Goal: Book appointment/travel/reservation

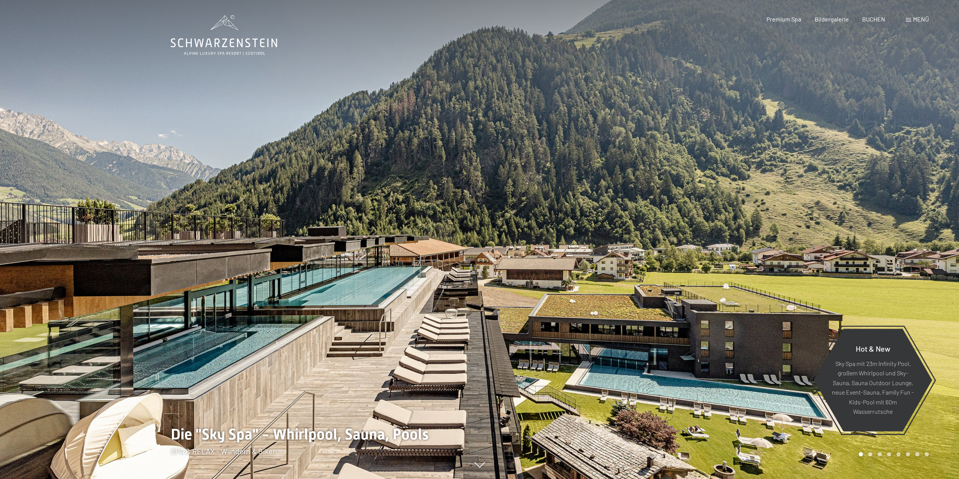
click at [924, 17] on span "Menü" at bounding box center [921, 18] width 16 height 7
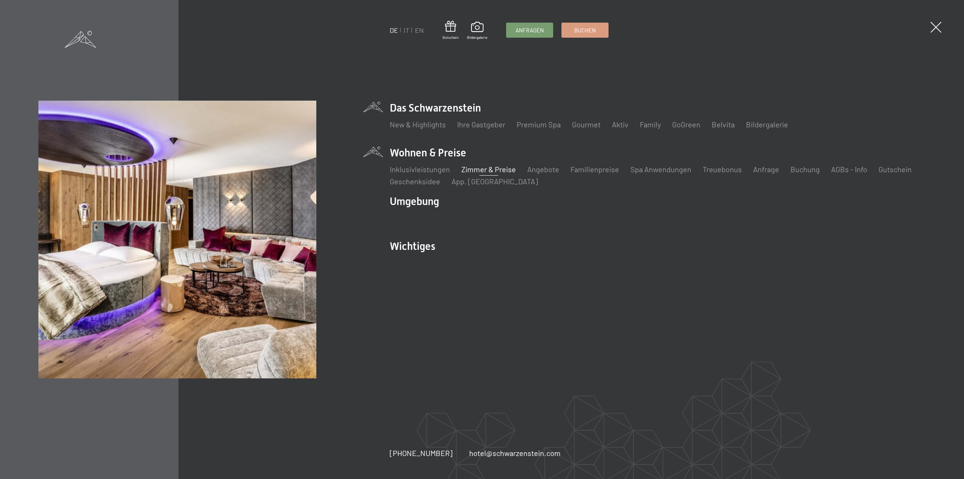
click at [476, 168] on link "Zimmer & Preise" at bounding box center [488, 169] width 55 height 9
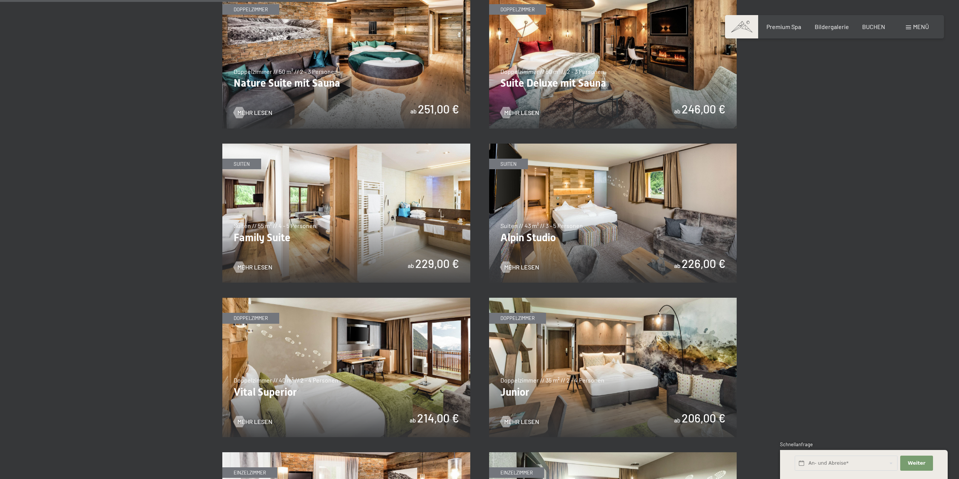
scroll to position [866, 0]
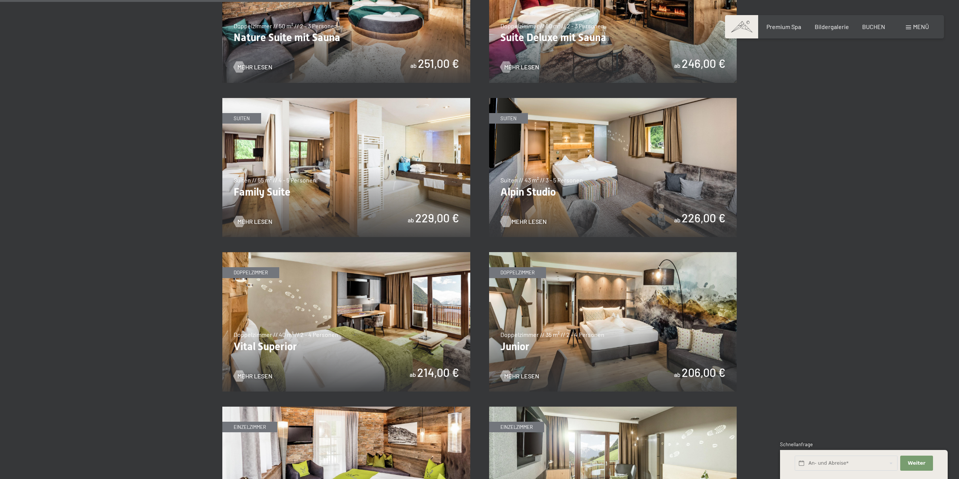
click at [530, 219] on span "Mehr Lesen" at bounding box center [528, 221] width 35 height 8
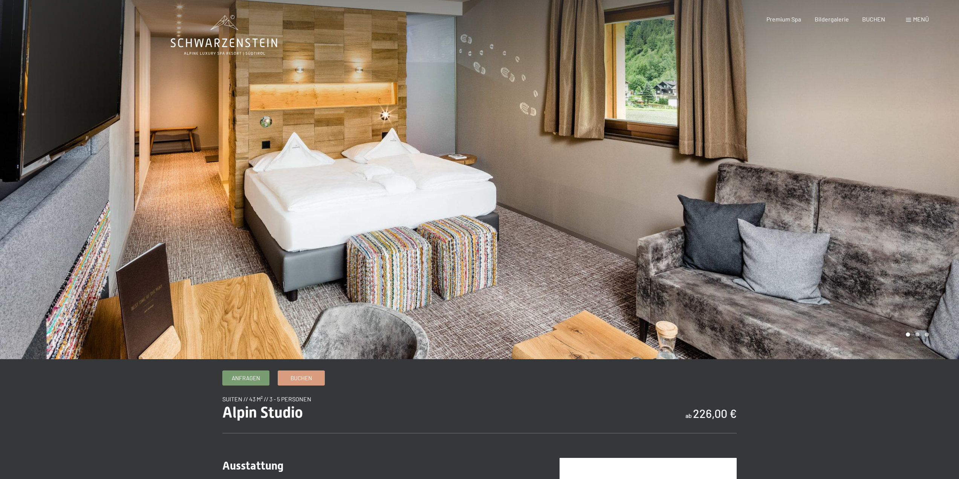
click at [914, 18] on span "Menü" at bounding box center [921, 18] width 16 height 7
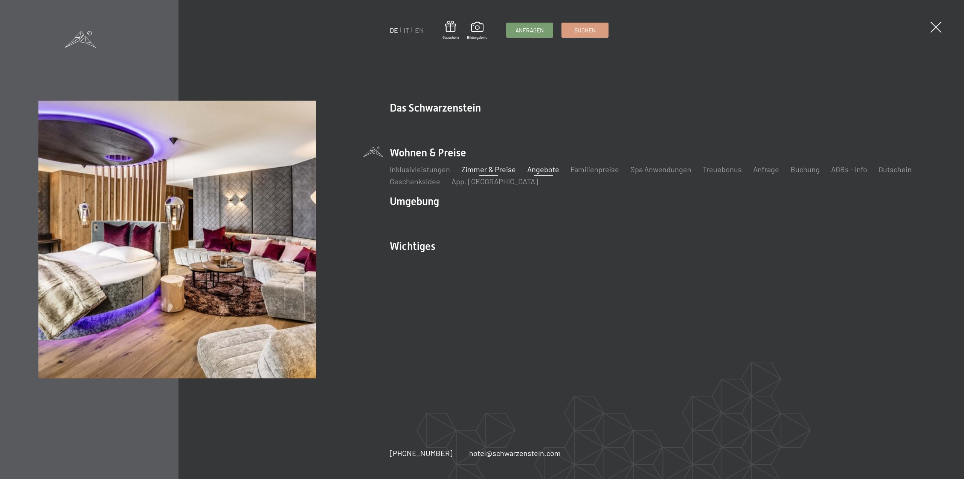
click at [538, 168] on link "Angebote" at bounding box center [543, 169] width 32 height 9
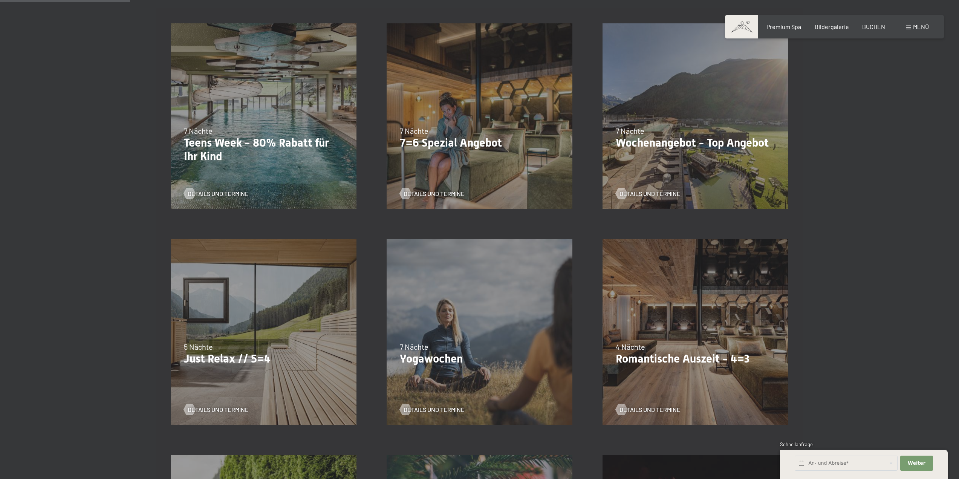
scroll to position [226, 0]
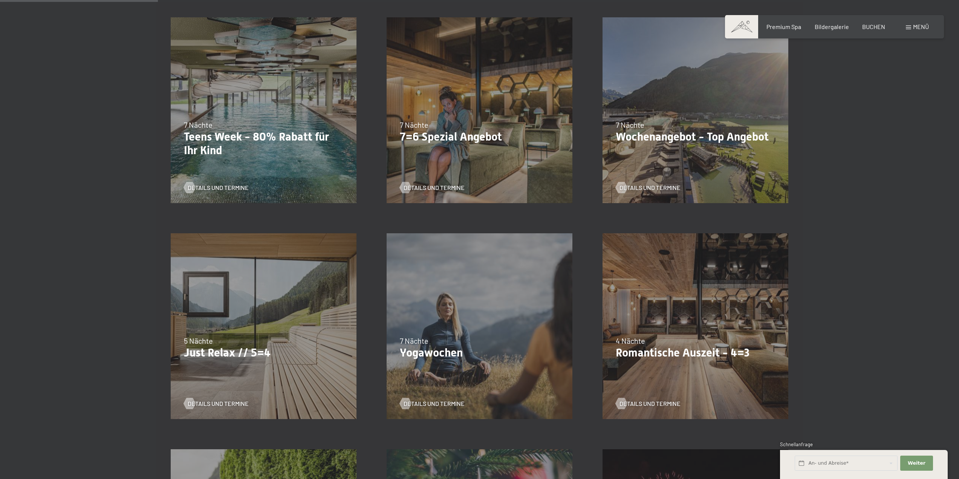
click at [651, 350] on p "Romantische Auszeit - 4=3" at bounding box center [694, 353] width 159 height 14
click at [650, 402] on span "Details und Termine" at bounding box center [657, 403] width 61 height 8
